Goal: Information Seeking & Learning: Learn about a topic

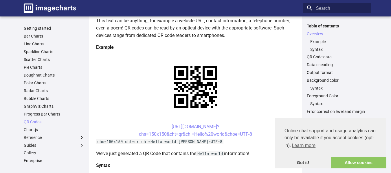
scroll to position [96, 0]
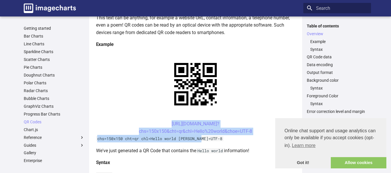
drag, startPoint x: 161, startPoint y: 68, endPoint x: 253, endPoint y: 84, distance: 93.1
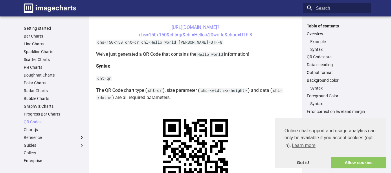
scroll to position [0, 0]
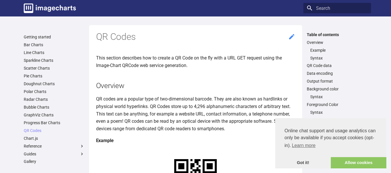
click at [291, 39] on icon at bounding box center [291, 36] width 7 height 7
click at [294, 38] on icon at bounding box center [291, 36] width 7 height 7
